Goal: Transaction & Acquisition: Purchase product/service

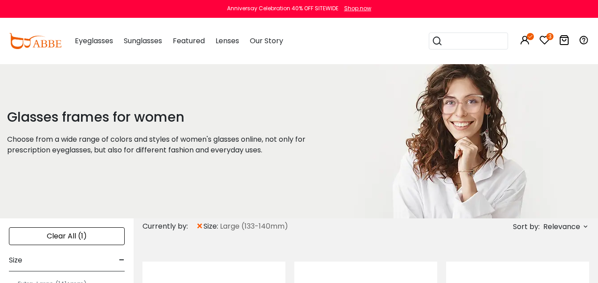
click at [545, 39] on icon at bounding box center [544, 40] width 11 height 11
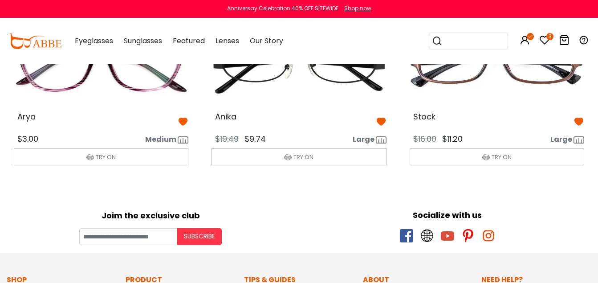
scroll to position [48, 0]
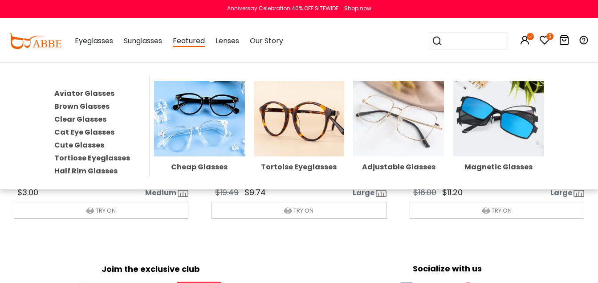
click at [180, 156] on img at bounding box center [199, 118] width 91 height 75
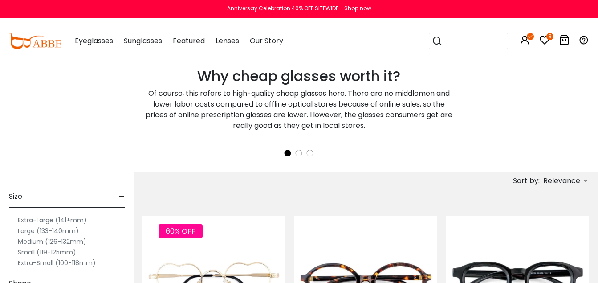
scroll to position [178, 0]
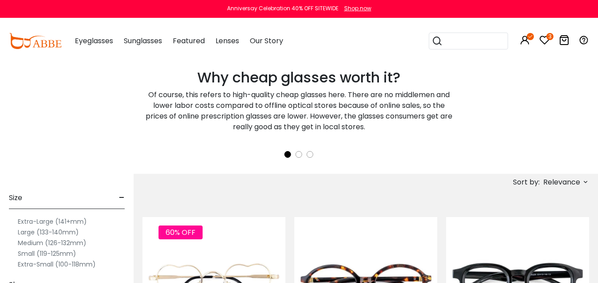
click at [50, 235] on label "Large (133-140mm)" at bounding box center [48, 231] width 61 height 11
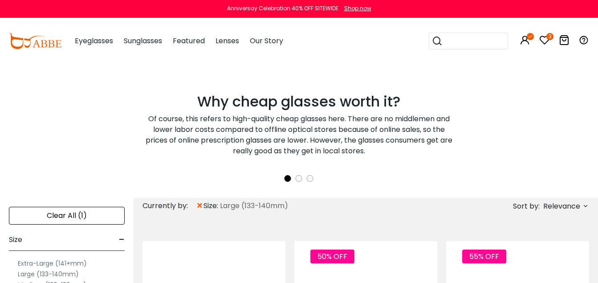
scroll to position [196, 0]
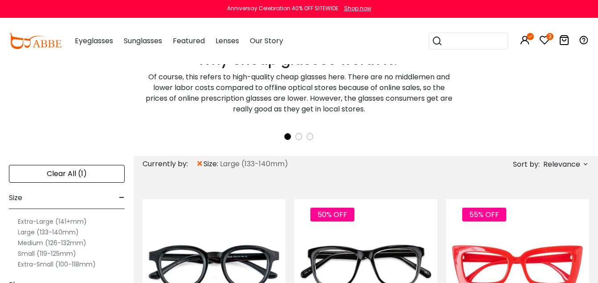
click at [565, 161] on span "Relevance" at bounding box center [561, 164] width 37 height 16
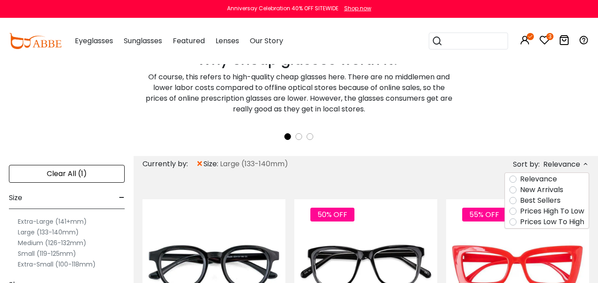
click at [520, 227] on label "Prices Low To High" at bounding box center [552, 221] width 64 height 11
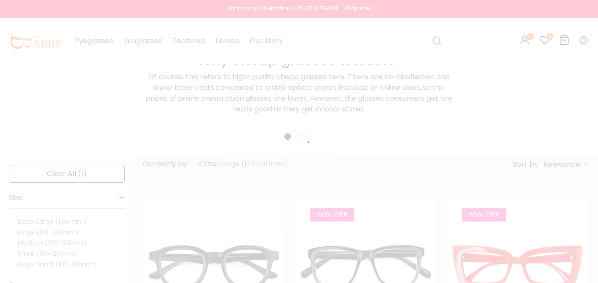
scroll to position [56, 0]
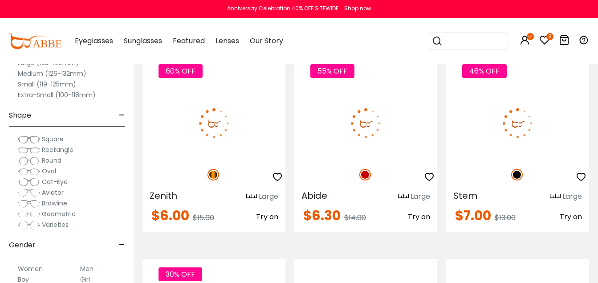
scroll to position [2691, 0]
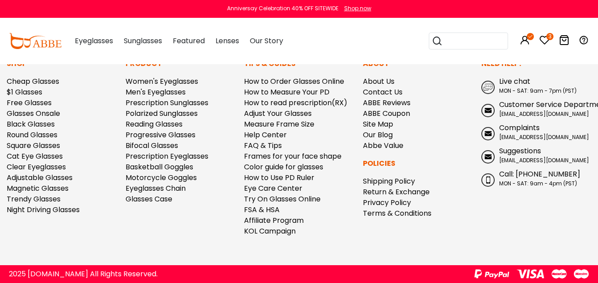
scroll to position [5050, 0]
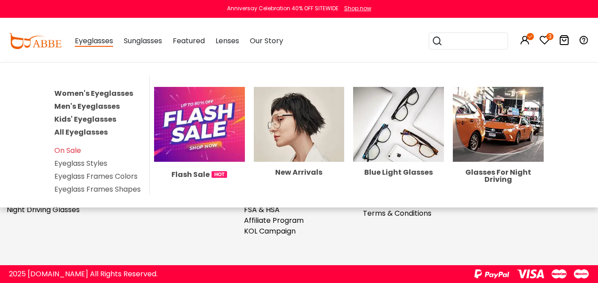
click at [85, 137] on link "All Eyeglasses" at bounding box center [80, 132] width 53 height 10
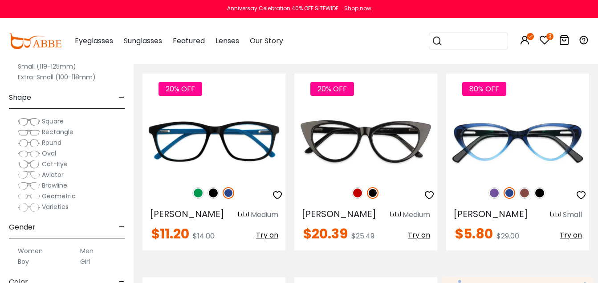
scroll to position [249, 0]
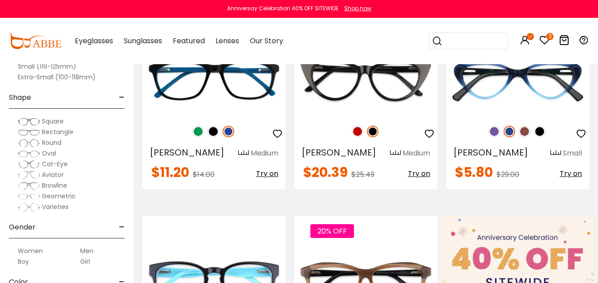
click at [45, 158] on label "Oval" at bounding box center [37, 153] width 38 height 11
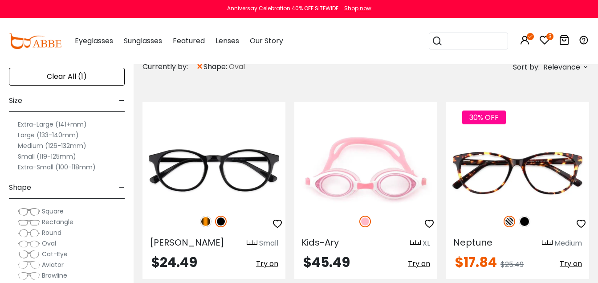
scroll to position [160, 0]
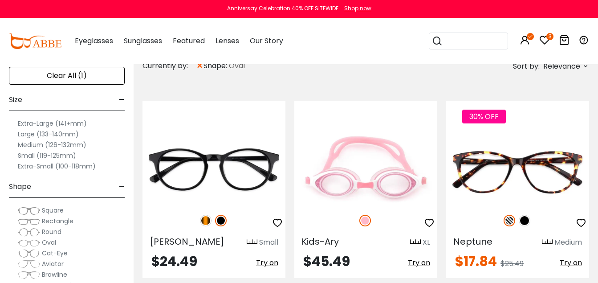
click at [69, 139] on label "Large (133-140mm)" at bounding box center [48, 134] width 61 height 11
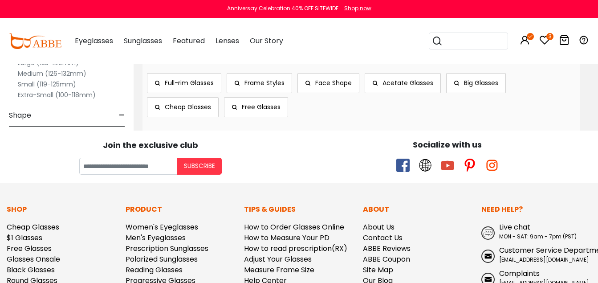
scroll to position [1976, 0]
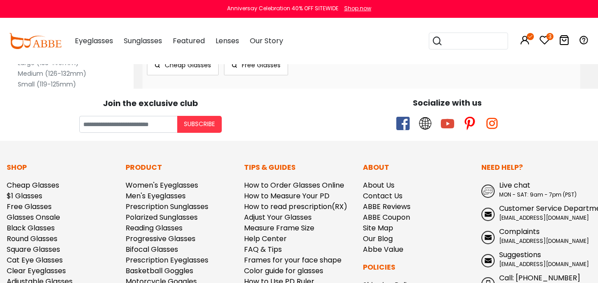
click at [54, 154] on span "Rectangle" at bounding box center [58, 149] width 32 height 9
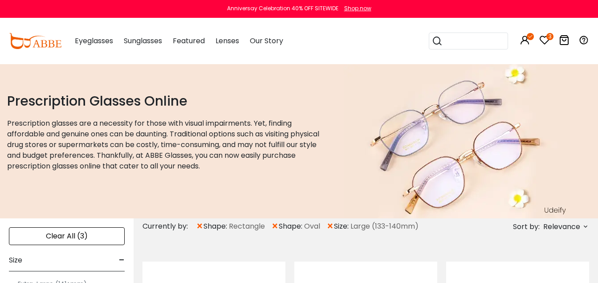
click at [565, 234] on span "Relevance" at bounding box center [561, 226] width 37 height 16
click at [548, 234] on span "Relevance" at bounding box center [561, 226] width 37 height 16
click at [574, 234] on span "Relevance" at bounding box center [561, 226] width 37 height 16
click at [543, 234] on span "Relevance" at bounding box center [561, 226] width 37 height 16
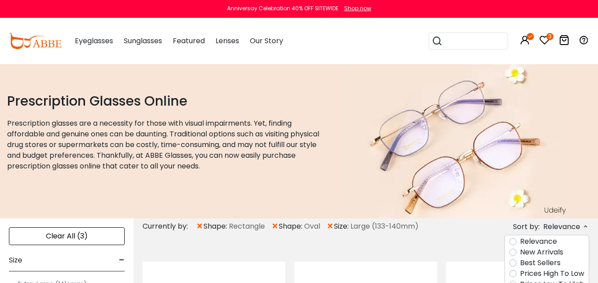
click at [543, 234] on span "Relevance" at bounding box center [561, 226] width 37 height 16
click at [564, 234] on span "Relevance" at bounding box center [561, 226] width 37 height 16
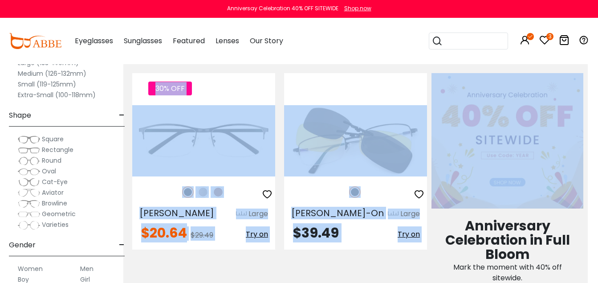
drag, startPoint x: 538, startPoint y: 257, endPoint x: 599, endPoint y: 275, distance: 64.6
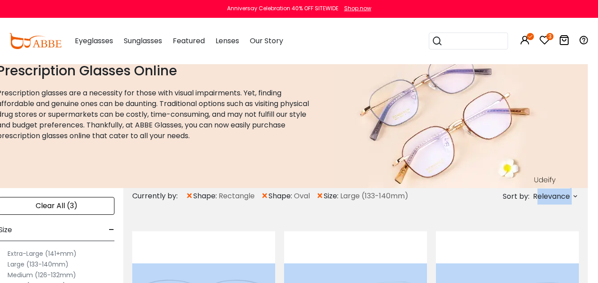
scroll to position [0, 11]
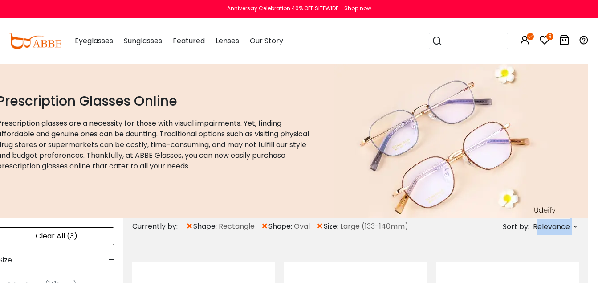
click at [554, 234] on span "Relevance" at bounding box center [551, 226] width 37 height 16
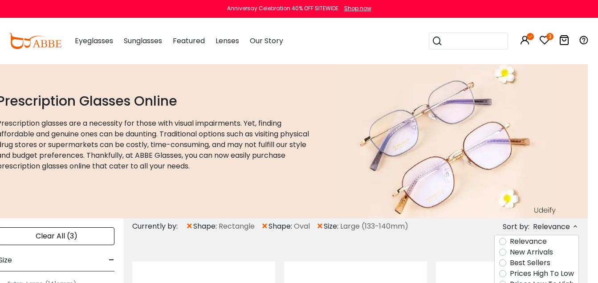
click at [554, 234] on span "Relevance" at bounding box center [551, 226] width 37 height 16
click at [570, 234] on span "Relevance" at bounding box center [551, 226] width 37 height 16
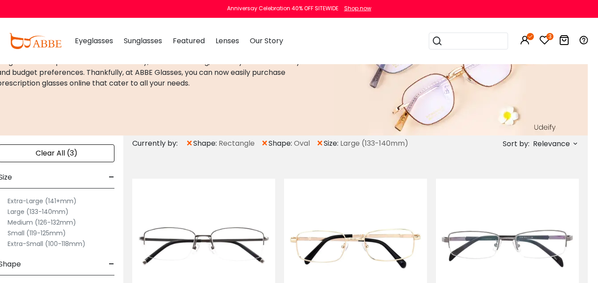
scroll to position [130, 11]
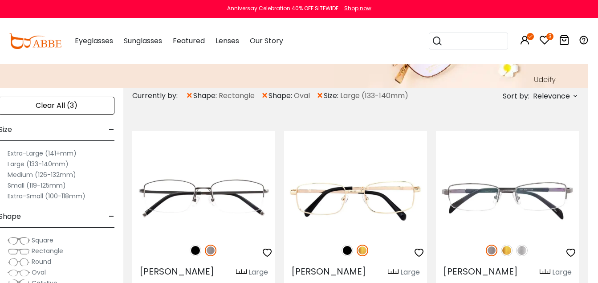
click at [268, 104] on span "×" at bounding box center [265, 96] width 8 height 16
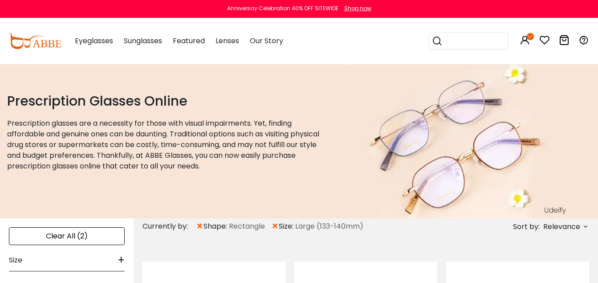
click at [555, 234] on span "Relevance" at bounding box center [561, 226] width 37 height 16
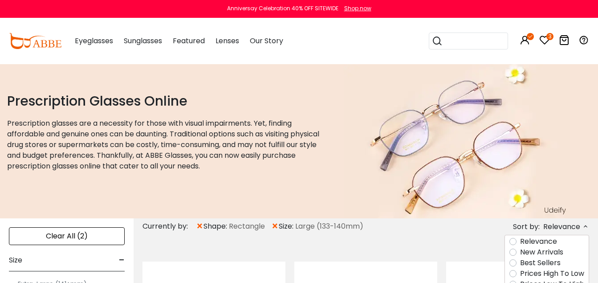
click at [541, 231] on span "Relevance" at bounding box center [565, 226] width 48 height 10
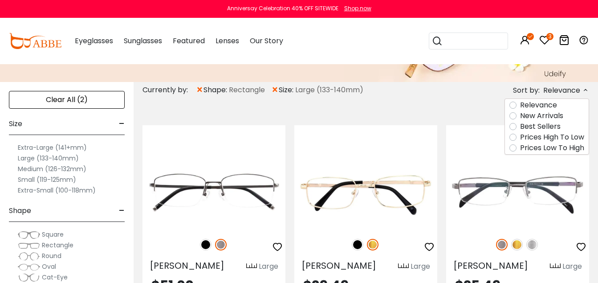
scroll to position [178, 0]
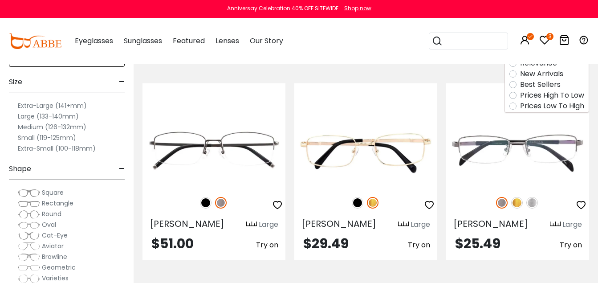
click at [520, 111] on label "Prices Low To High" at bounding box center [552, 106] width 64 height 11
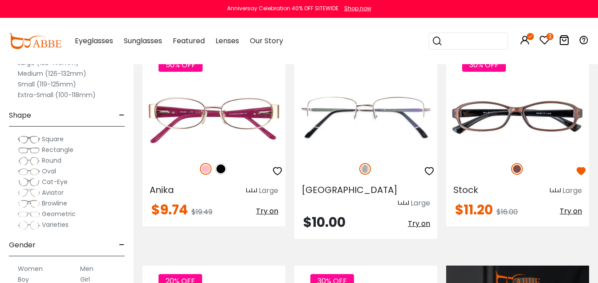
scroll to position [741, 0]
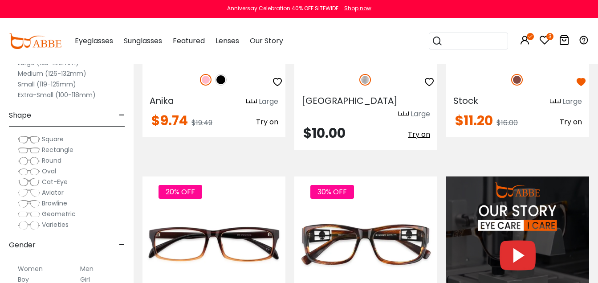
click at [219, 85] on img at bounding box center [221, 80] width 12 height 12
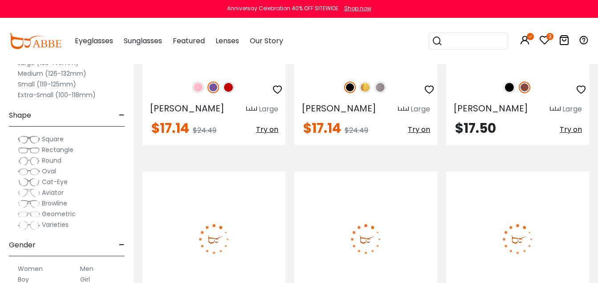
scroll to position [1636, 0]
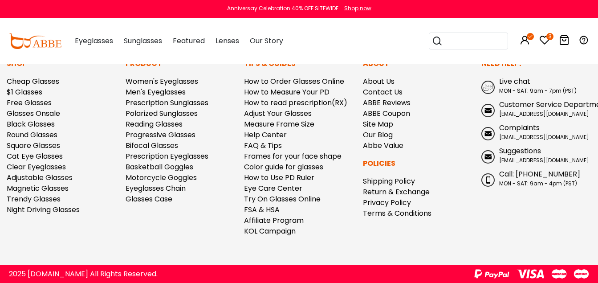
scroll to position [6331, 0]
click at [44, 108] on link "Free Glasses" at bounding box center [29, 102] width 45 height 10
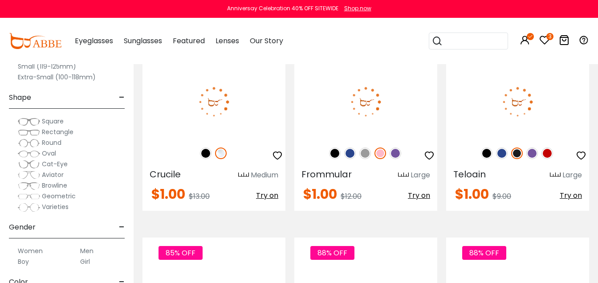
scroll to position [3097, 0]
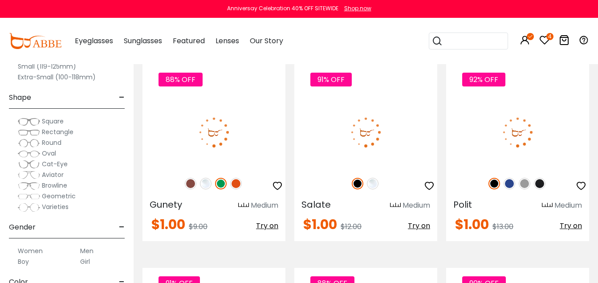
scroll to position [3855, 0]
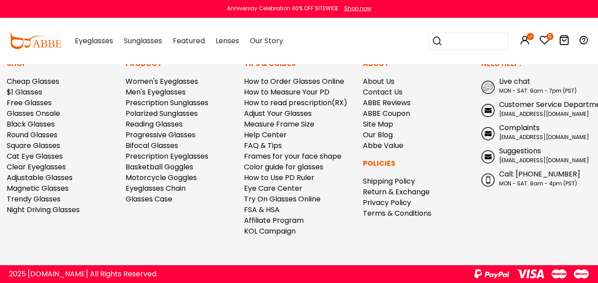
scroll to position [5331, 0]
drag, startPoint x: 371, startPoint y: 150, endPoint x: 369, endPoint y: 156, distance: 6.2
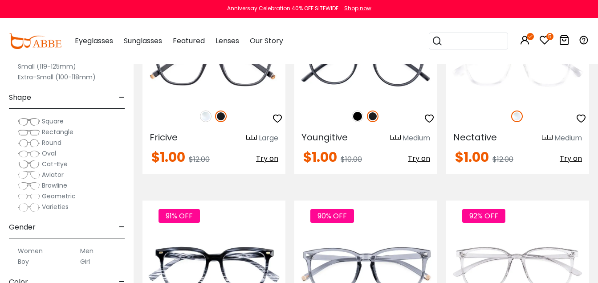
scroll to position [196, 0]
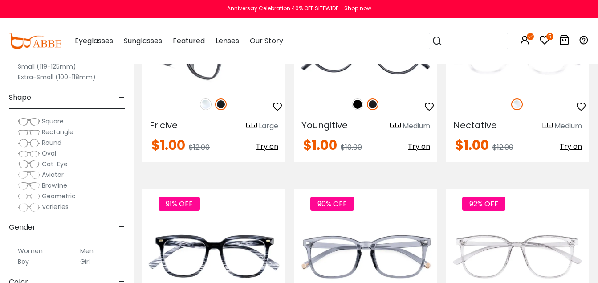
click at [208, 110] on img at bounding box center [206, 104] width 12 height 12
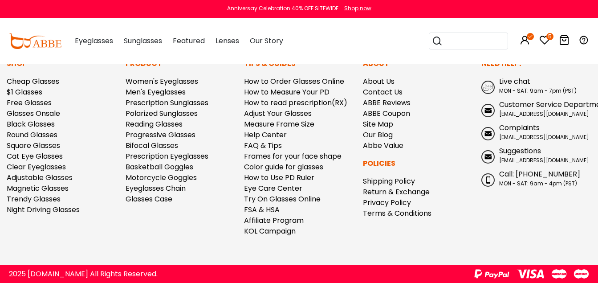
scroll to position [4730, 0]
click at [544, 41] on icon at bounding box center [544, 40] width 11 height 11
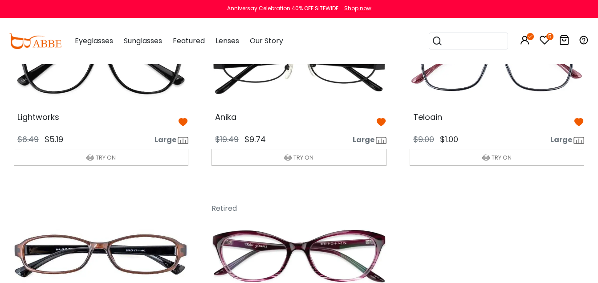
scroll to position [107, 0]
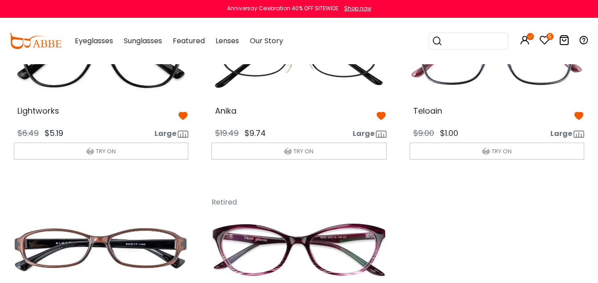
drag, startPoint x: 601, startPoint y: 4, endPoint x: 515, endPoint y: 255, distance: 264.4
click at [515, 255] on div "Lightworks $6.49 $5.19 Large TRY ON Anika" at bounding box center [298, 184] width 593 height 379
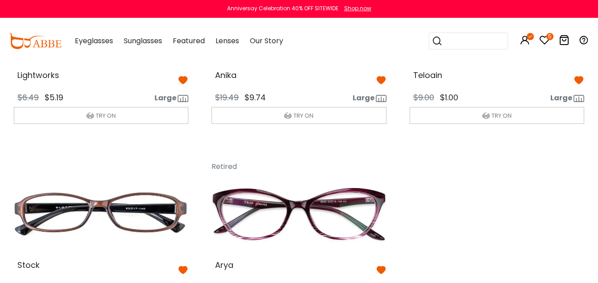
scroll to position [113, 0]
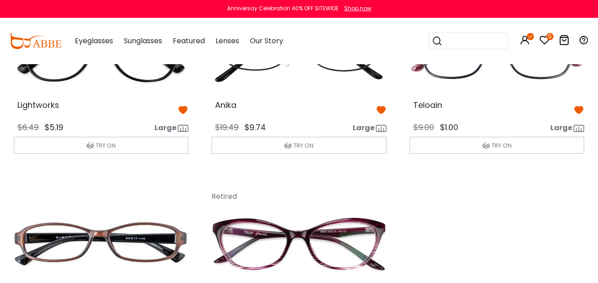
click at [291, 101] on img at bounding box center [298, 54] width 189 height 94
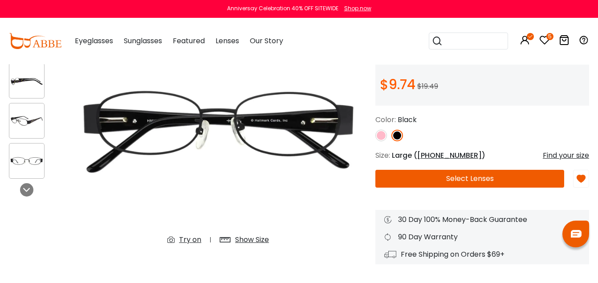
scroll to position [101, 0]
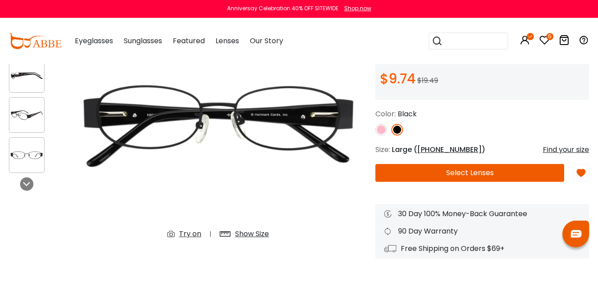
click at [454, 182] on button "Select Lenses" at bounding box center [469, 173] width 189 height 18
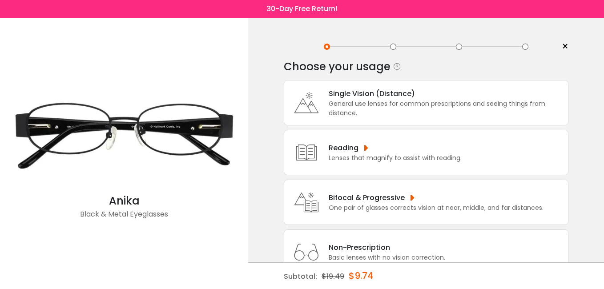
click at [412, 102] on div "General use lenses for common prescriptions and seeing things from distance." at bounding box center [446, 108] width 235 height 19
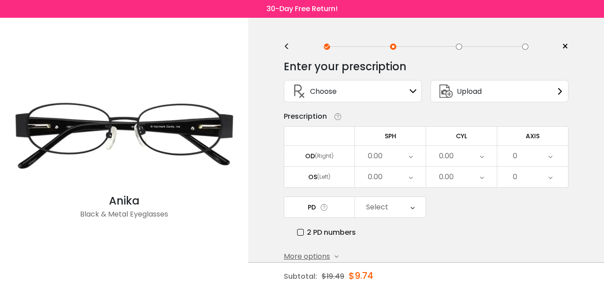
click at [407, 93] on div "Choose Sign In" at bounding box center [353, 91] width 128 height 21
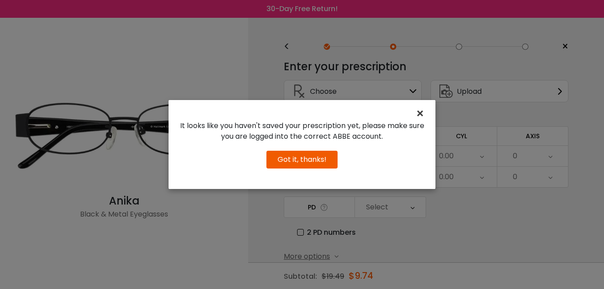
click at [417, 104] on span "×" at bounding box center [422, 113] width 13 height 19
